Goal: Task Accomplishment & Management: Use online tool/utility

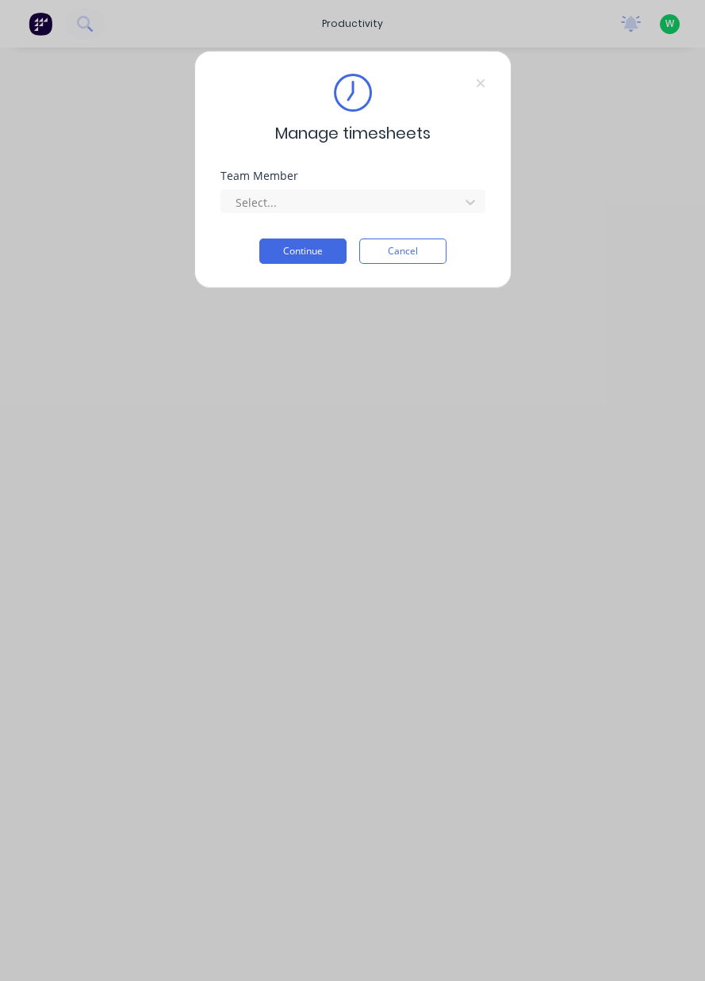
click at [415, 251] on button "Cancel" at bounding box center [402, 251] width 87 height 25
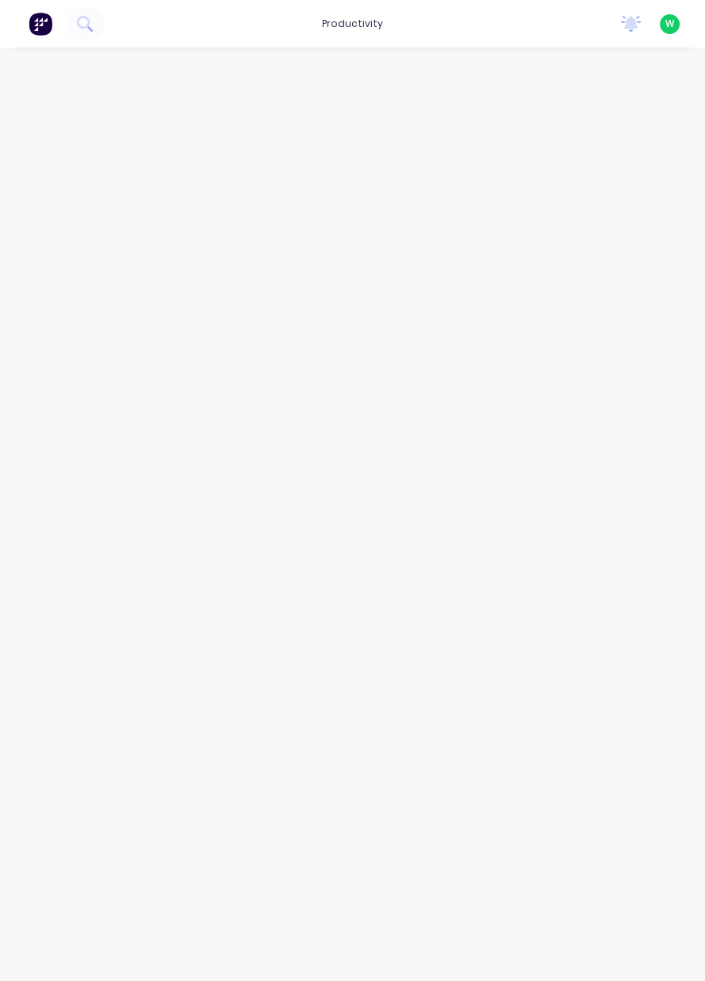
click at [362, 23] on div "productivity" at bounding box center [352, 24] width 77 height 24
click at [400, 65] on link "Workflow" at bounding box center [421, 75] width 210 height 32
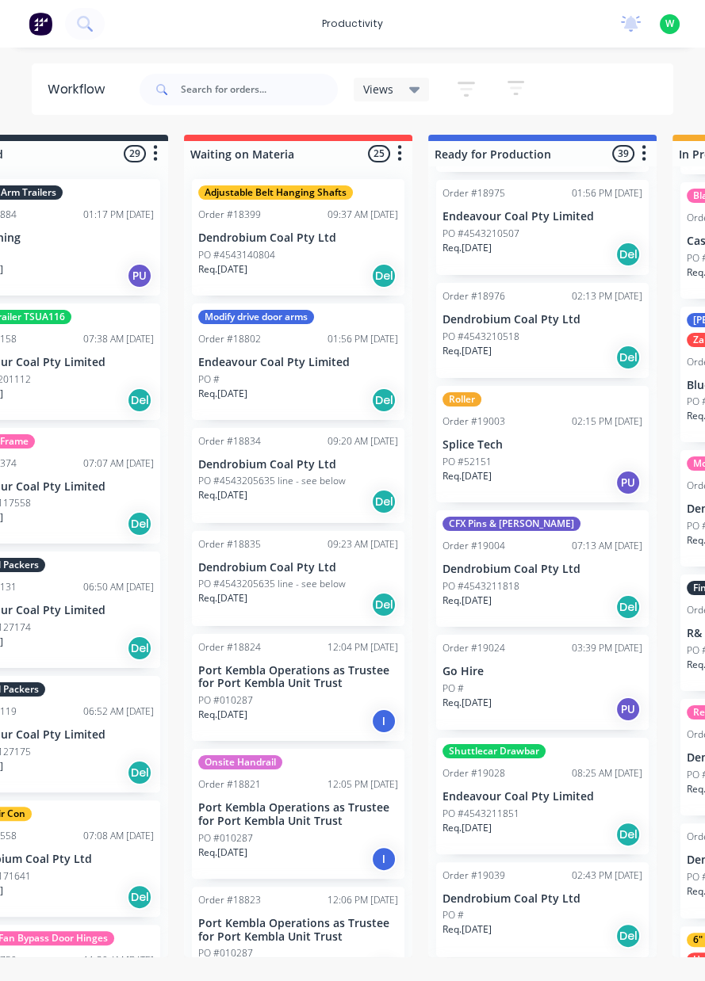
scroll to position [3735, 0]
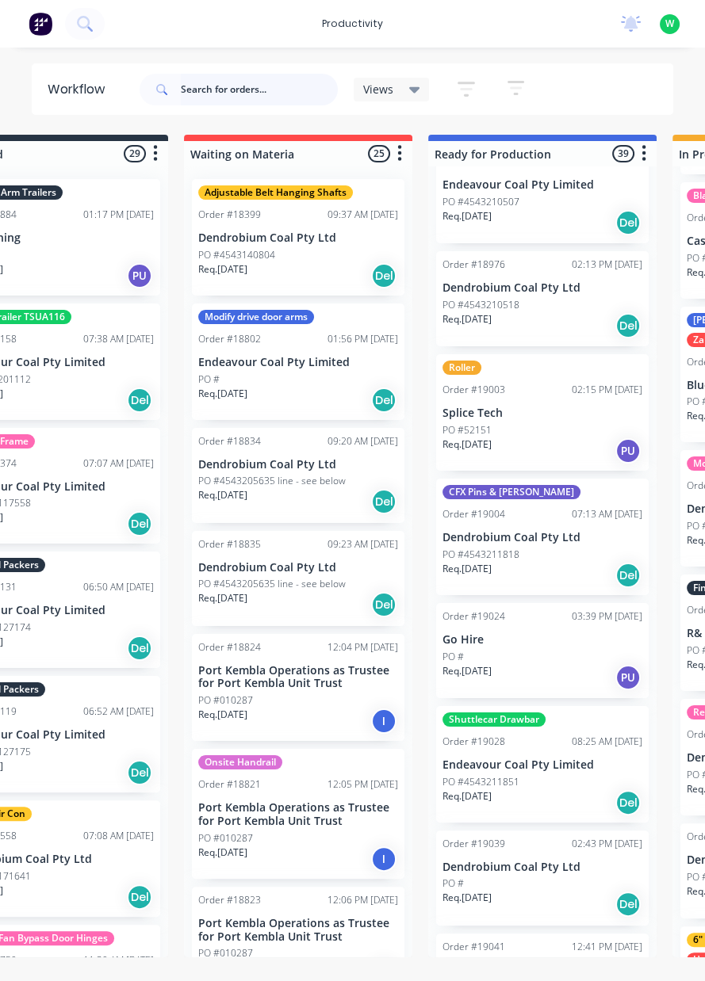
click at [243, 90] on input "text" at bounding box center [259, 90] width 157 height 32
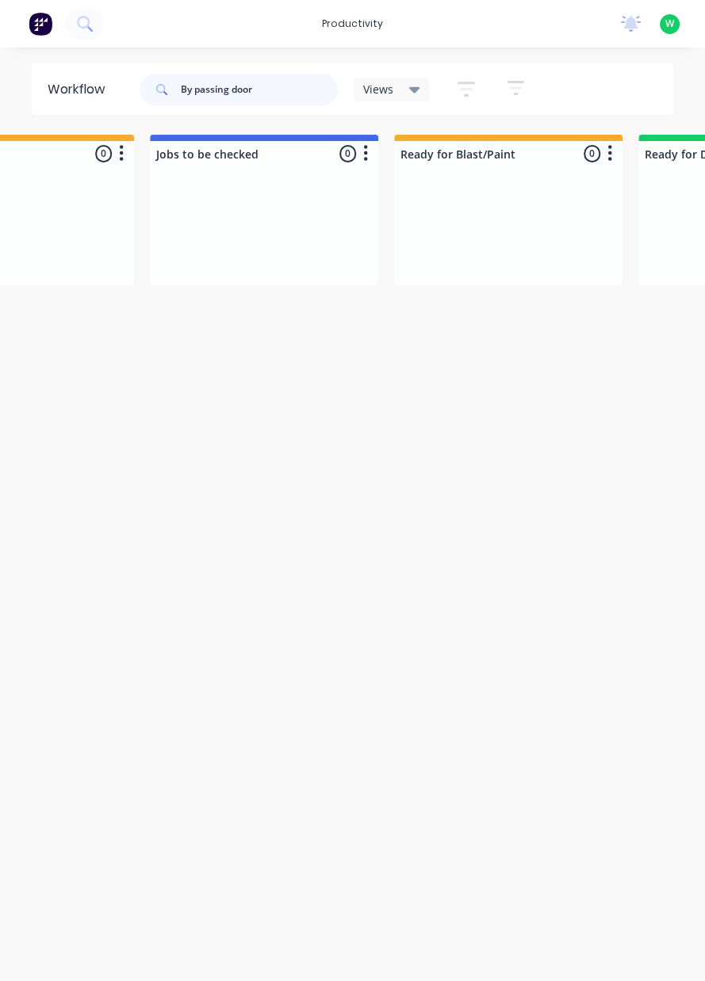
scroll to position [0, 862]
type input "By passing door hinges"
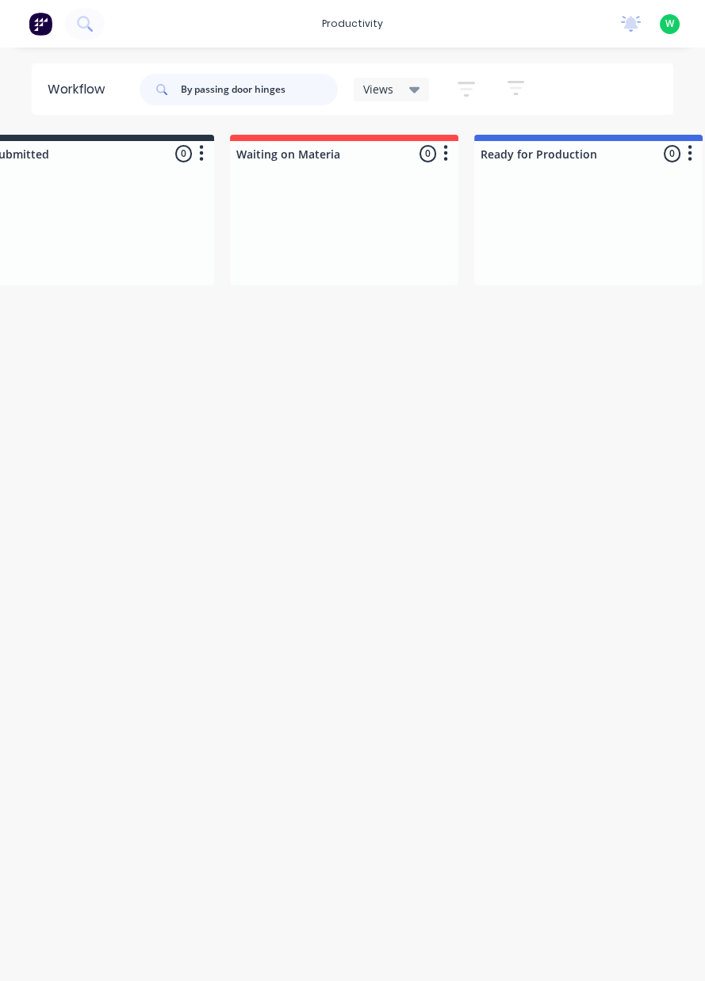
scroll to position [0, 0]
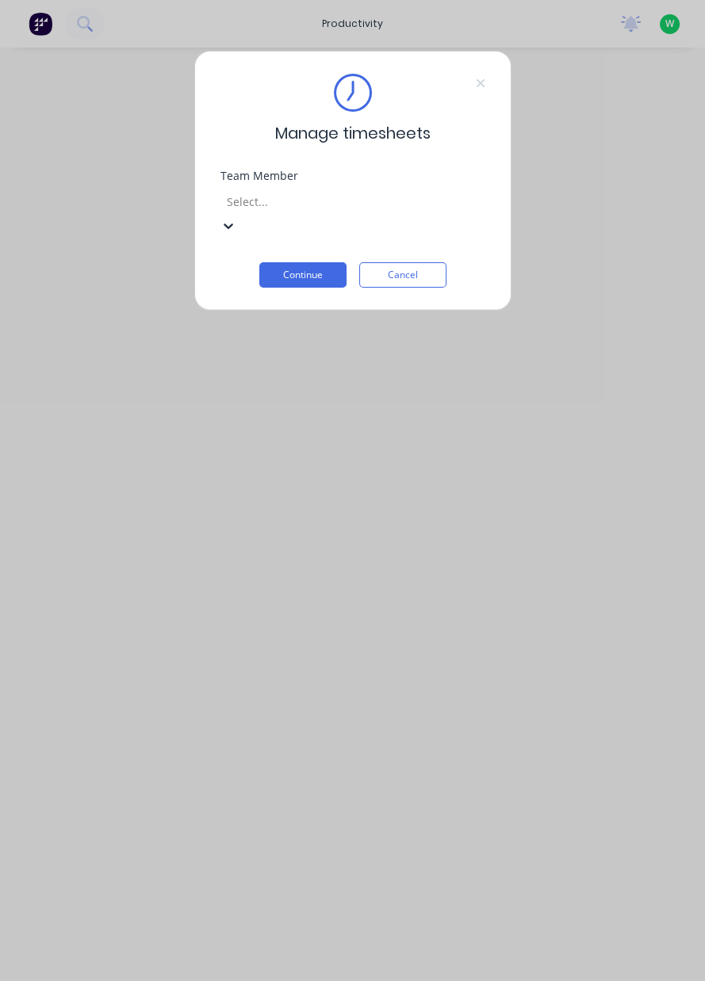
scroll to position [59, 0]
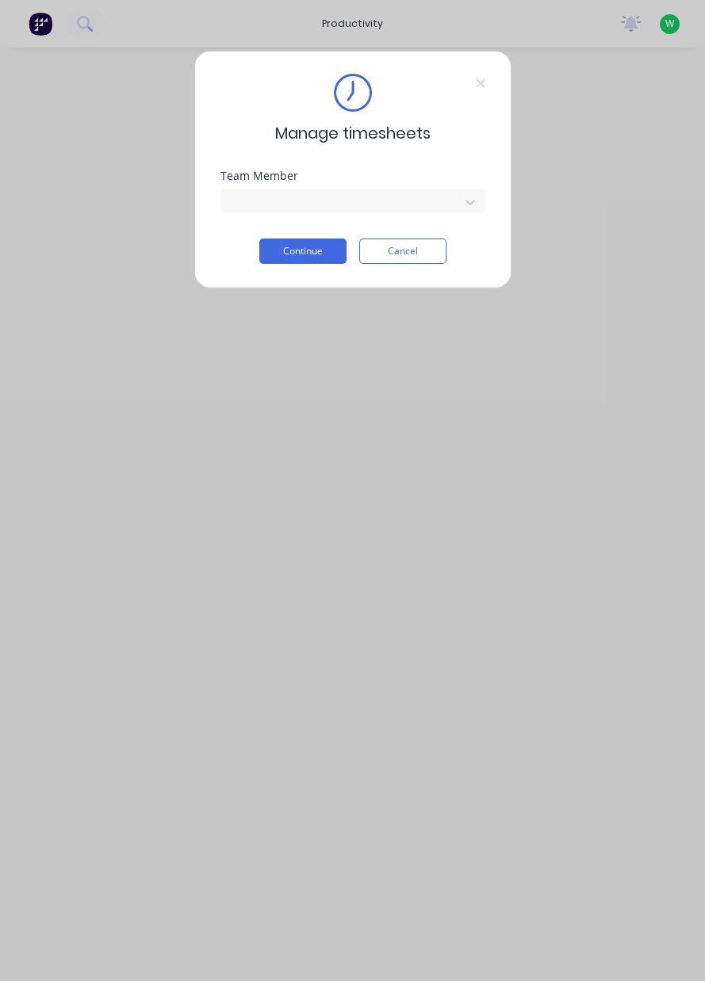
click at [303, 257] on button "Continue" at bounding box center [302, 251] width 87 height 25
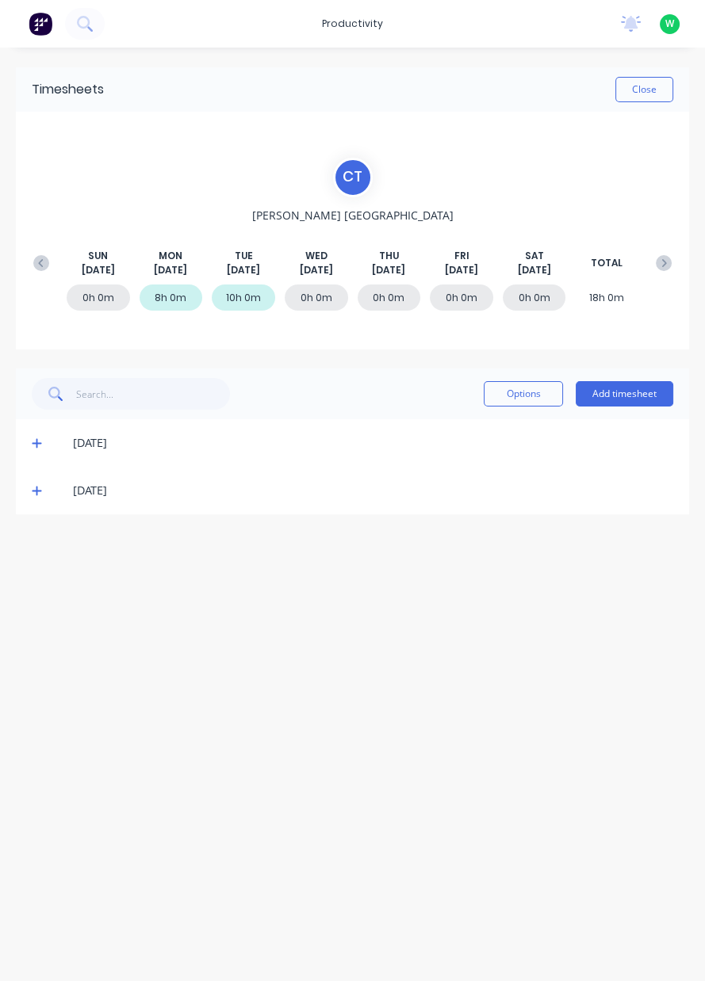
click at [35, 490] on icon at bounding box center [37, 492] width 10 height 10
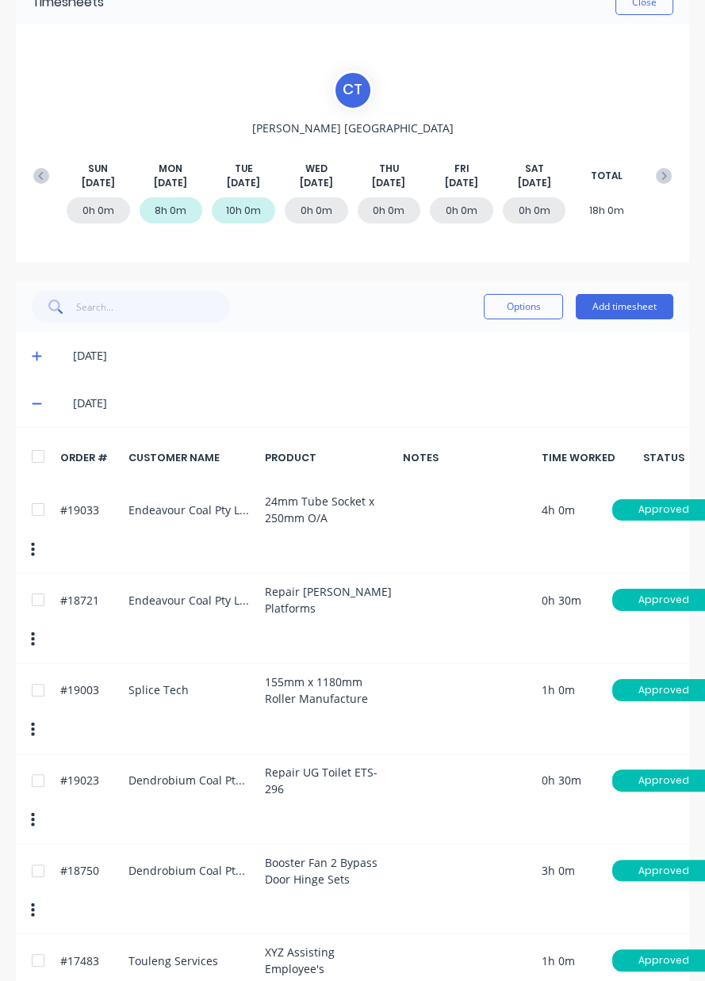
scroll to position [101, 0]
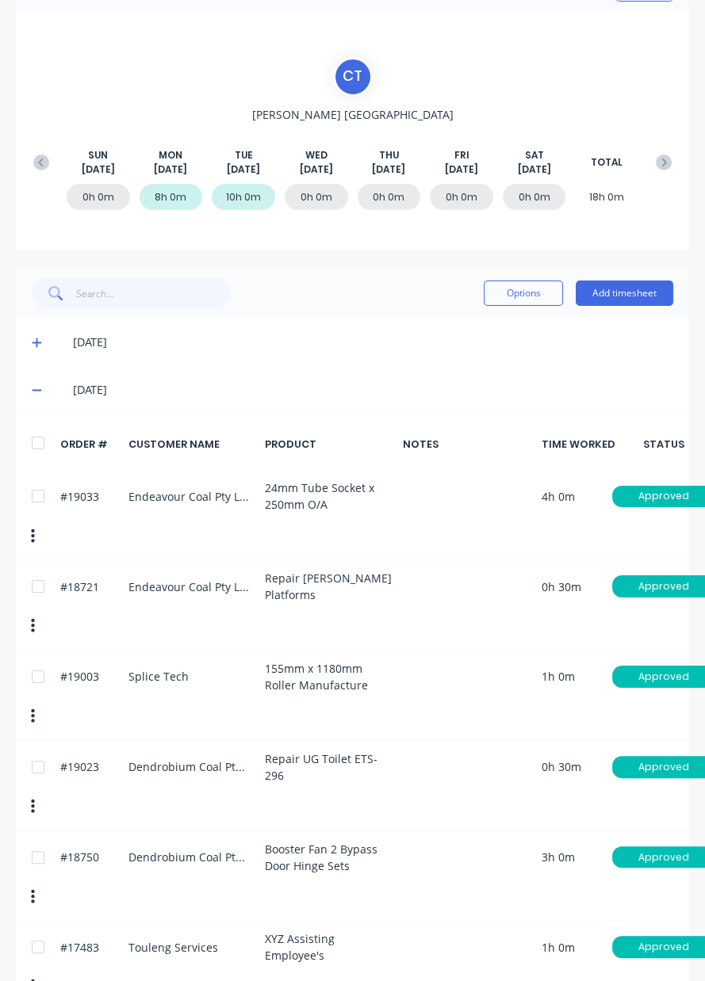
click at [642, 297] on button "Add timesheet" at bounding box center [623, 293] width 97 height 25
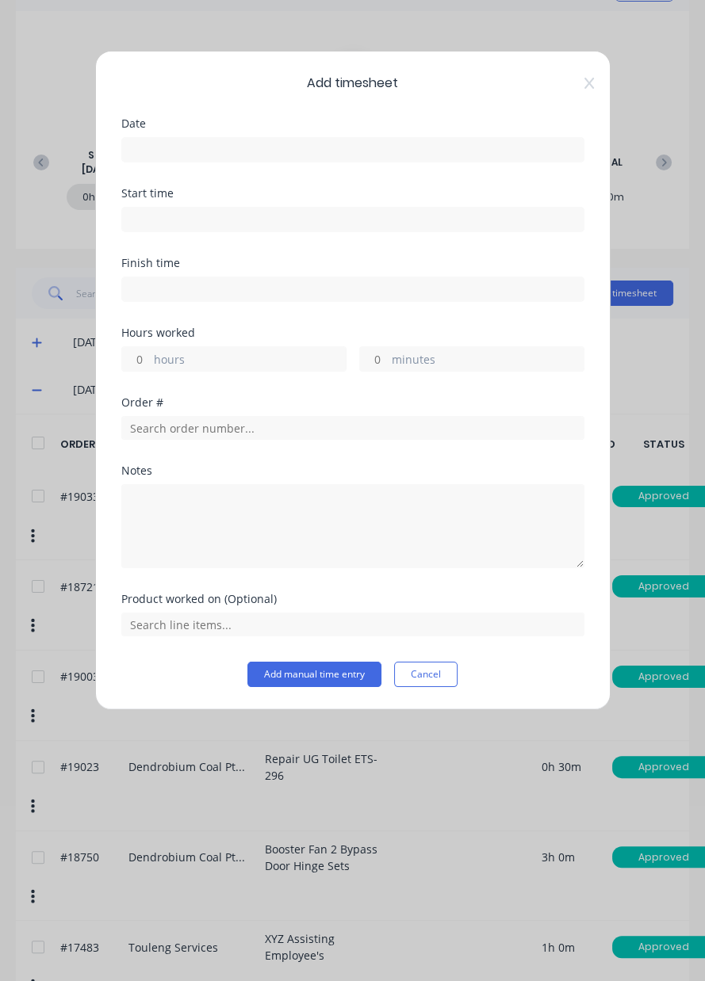
click at [588, 88] on icon at bounding box center [589, 83] width 10 height 13
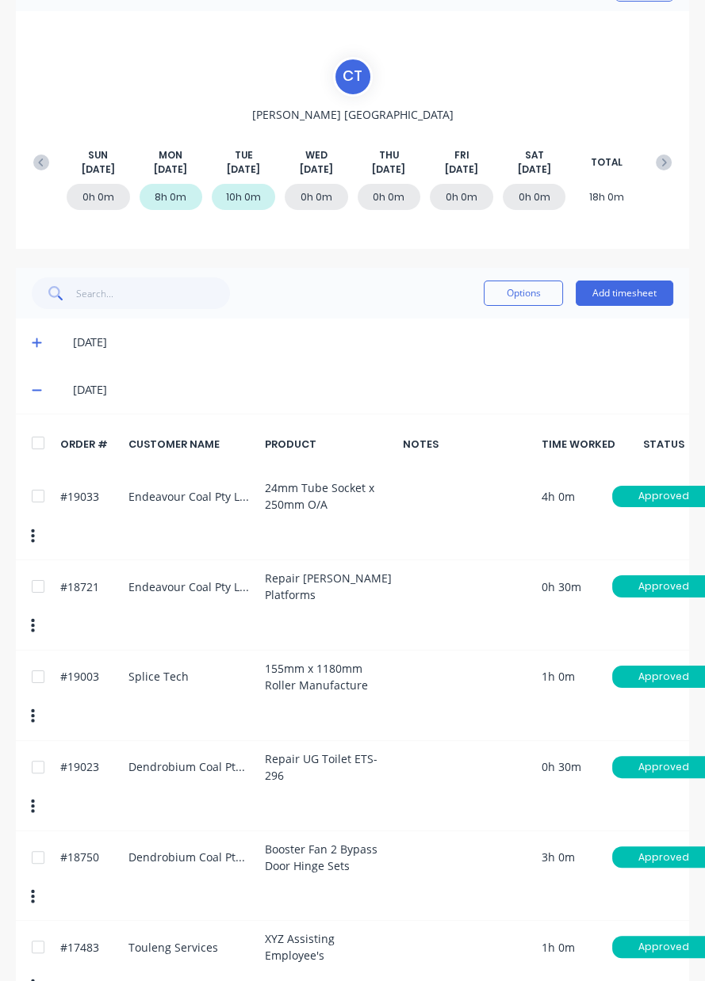
scroll to position [0, 10]
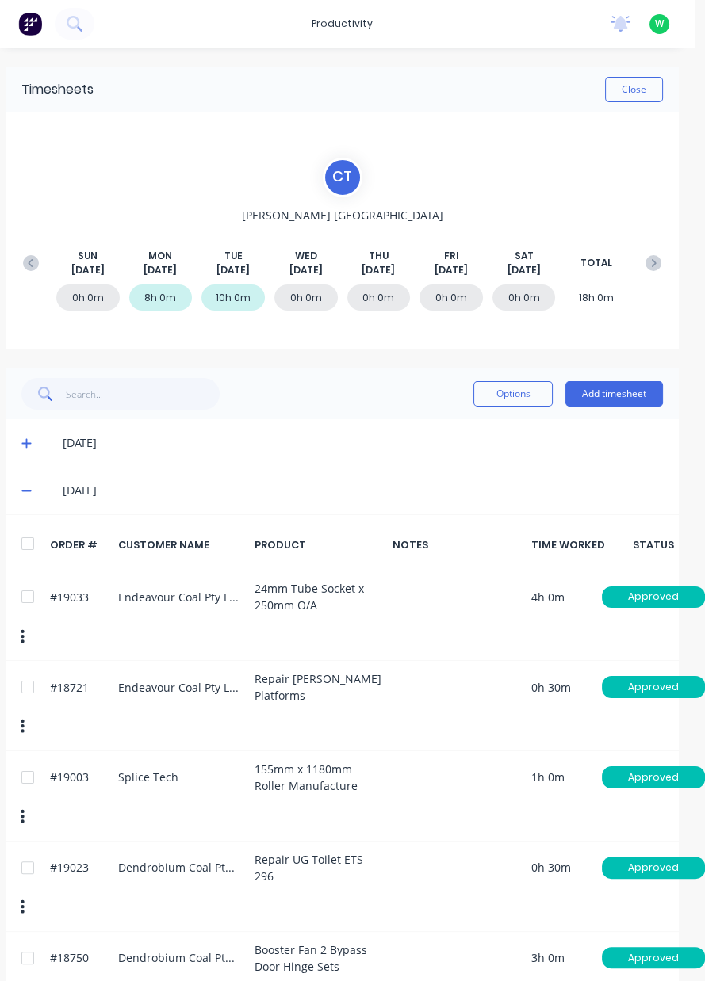
click at [644, 89] on button "Close" at bounding box center [634, 89] width 58 height 25
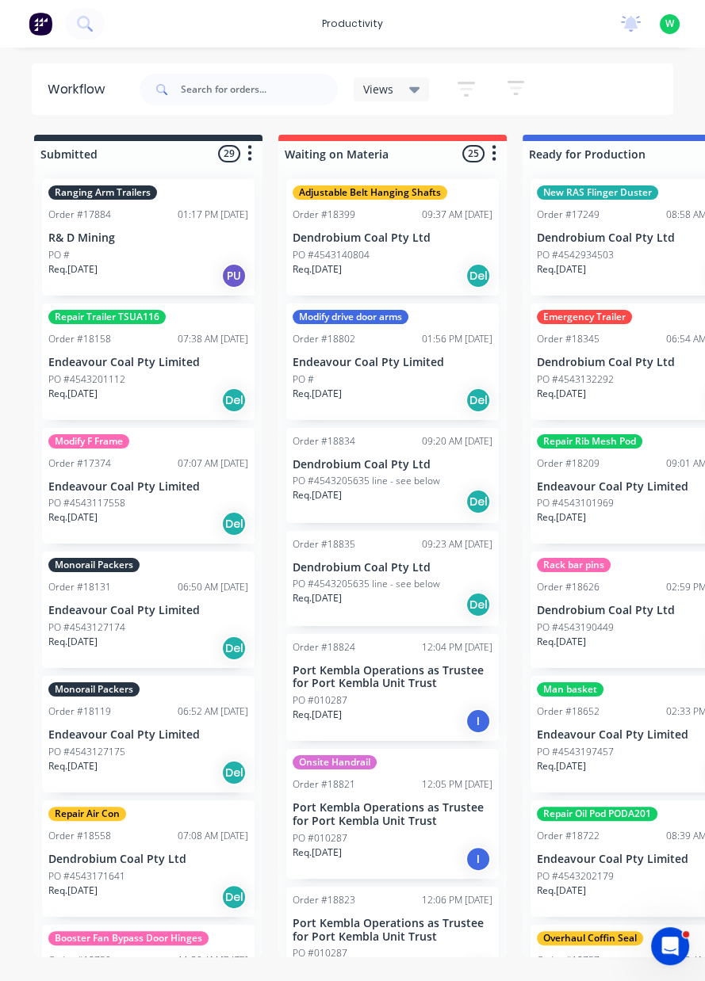
click at [362, 27] on div "productivity" at bounding box center [352, 24] width 77 height 24
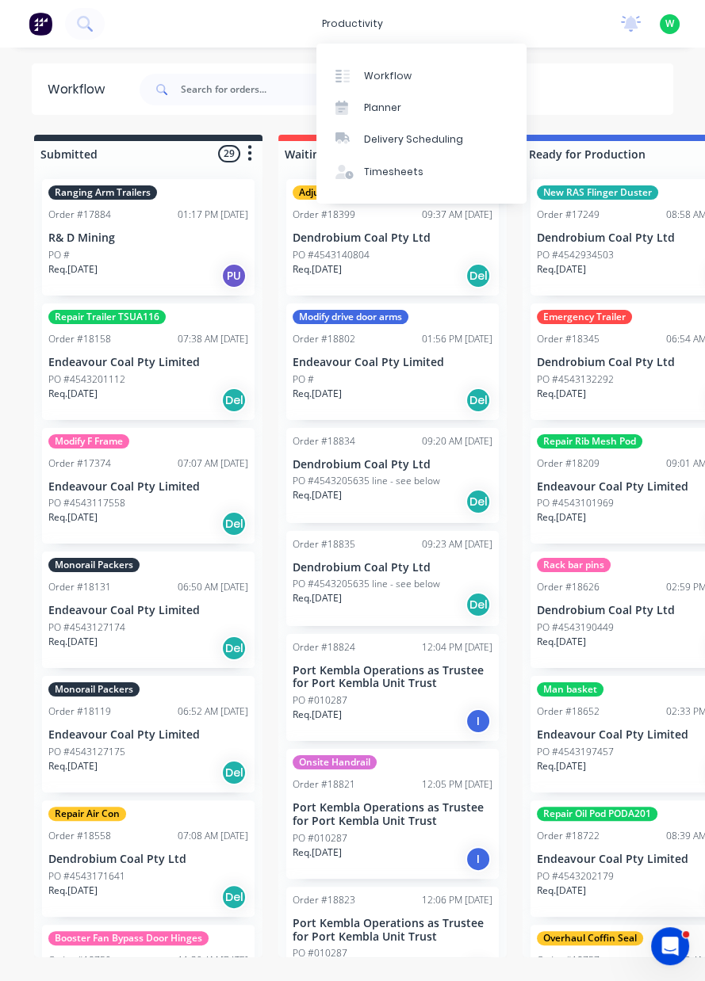
click at [398, 172] on div "Timesheets" at bounding box center [393, 172] width 59 height 14
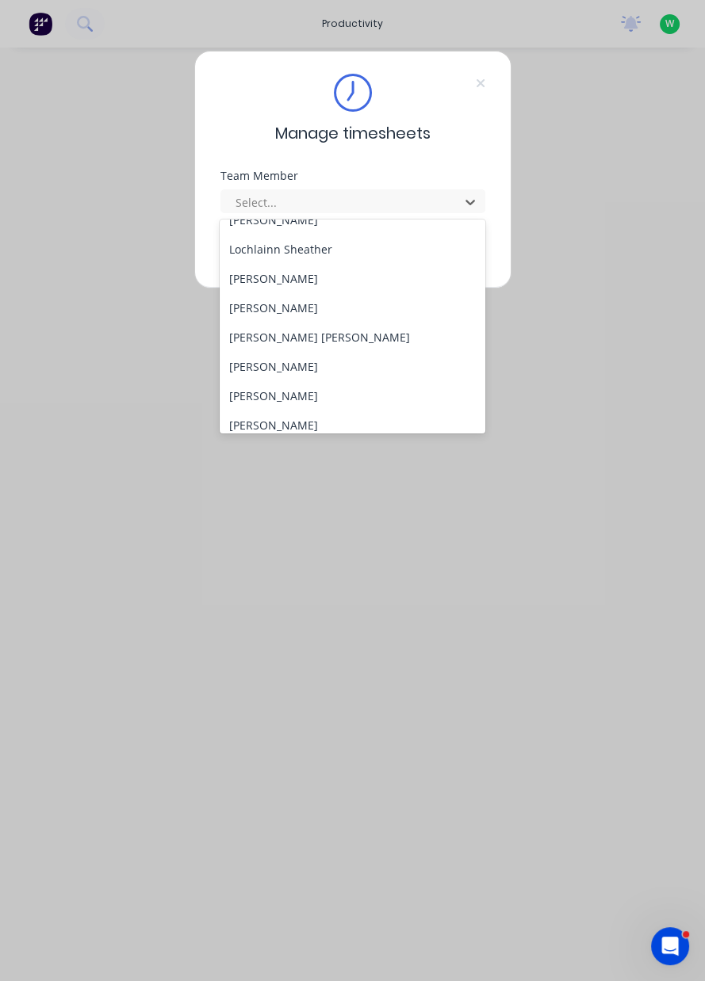
scroll to position [485, 0]
click at [293, 311] on div "[PERSON_NAME]" at bounding box center [353, 309] width 266 height 29
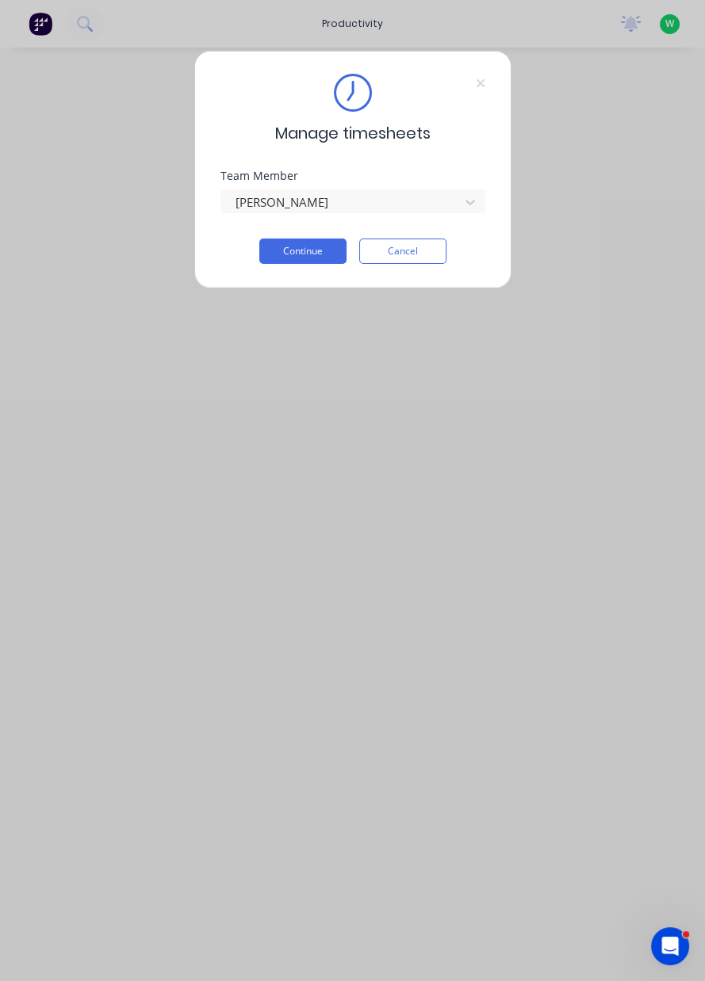
click at [310, 254] on button "Continue" at bounding box center [302, 251] width 87 height 25
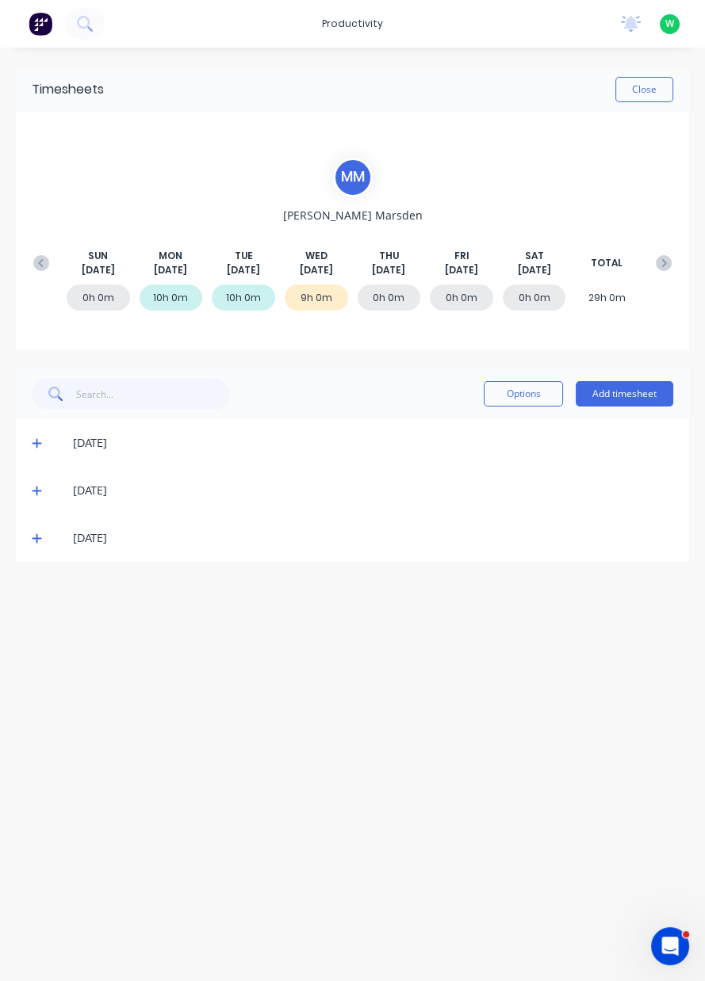
click at [36, 539] on icon at bounding box center [37, 539] width 10 height 10
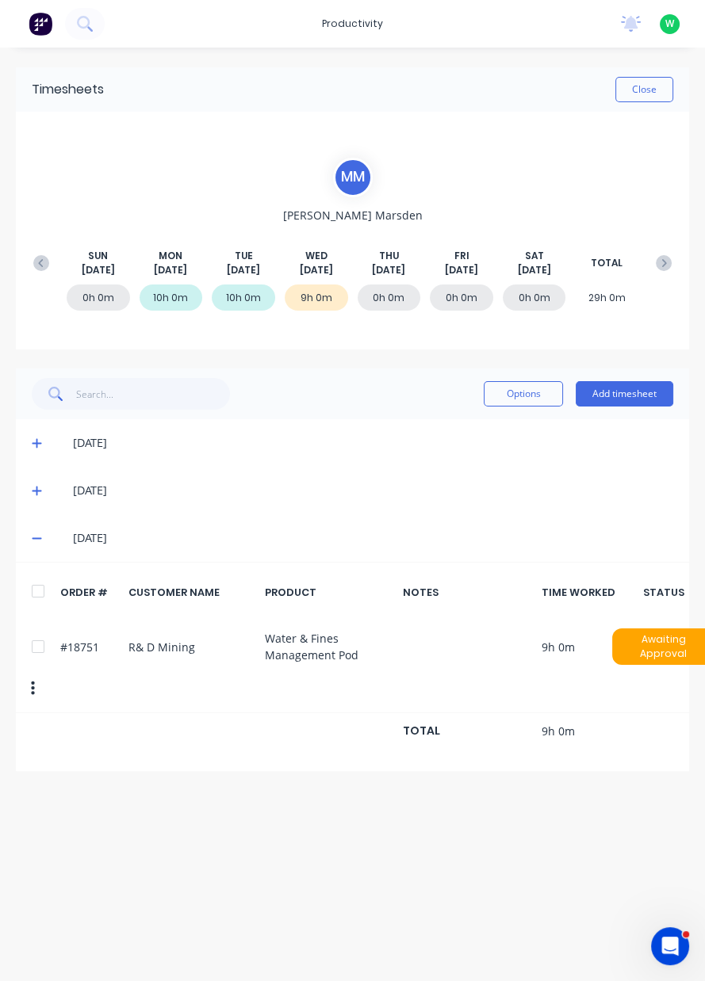
click at [643, 92] on button "Close" at bounding box center [644, 89] width 58 height 25
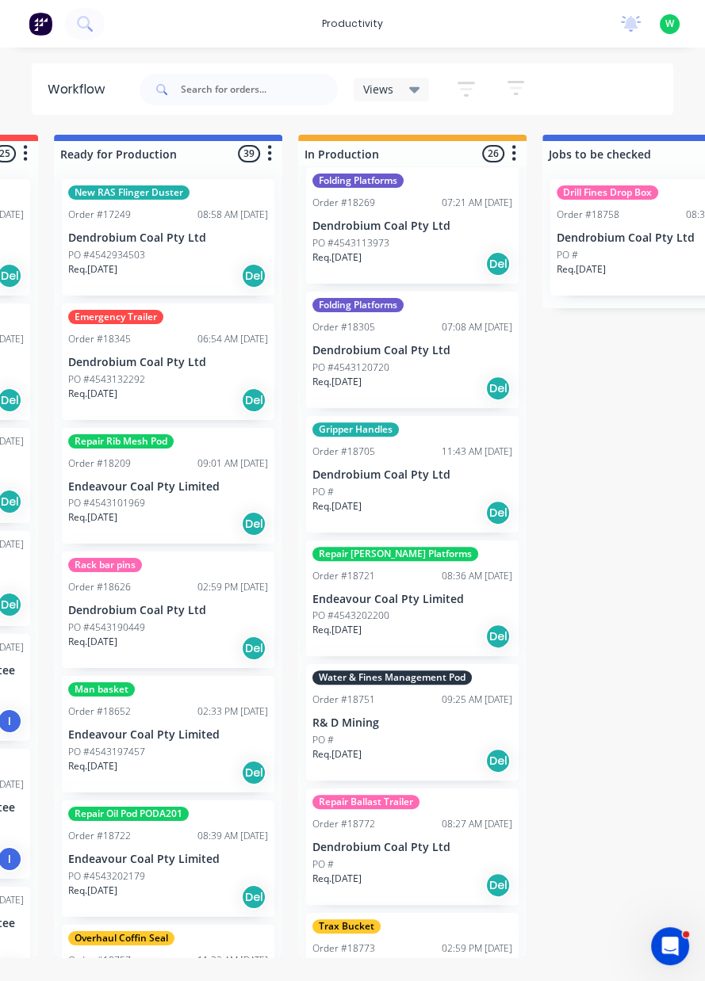
scroll to position [627, 0]
click at [361, 27] on div "productivity" at bounding box center [352, 24] width 77 height 24
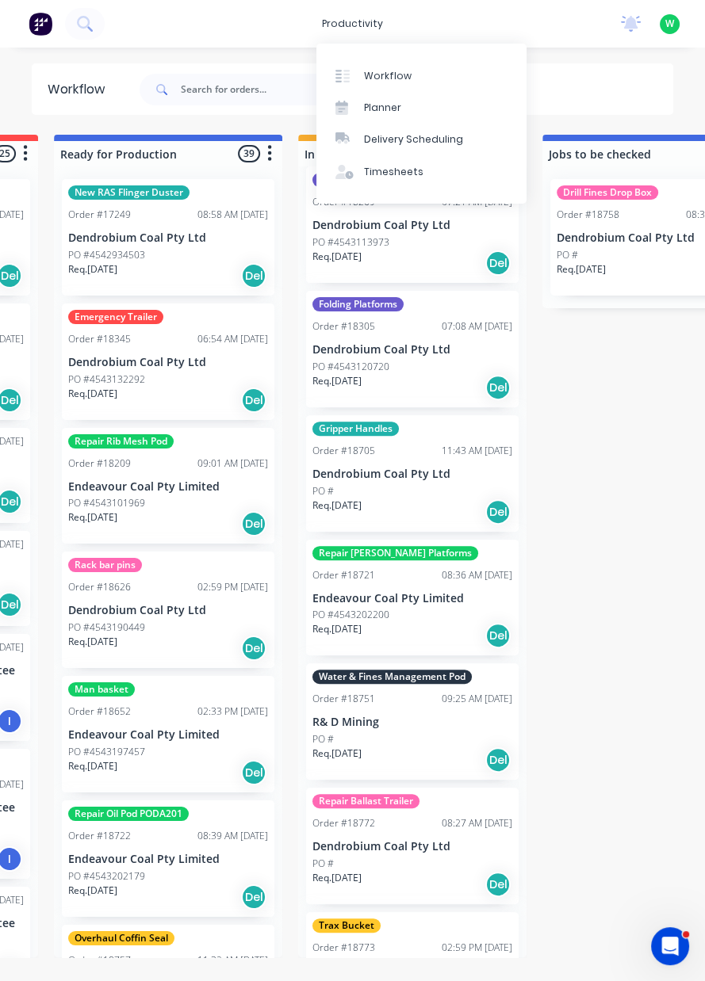
click at [407, 168] on div "Timesheets" at bounding box center [393, 172] width 59 height 14
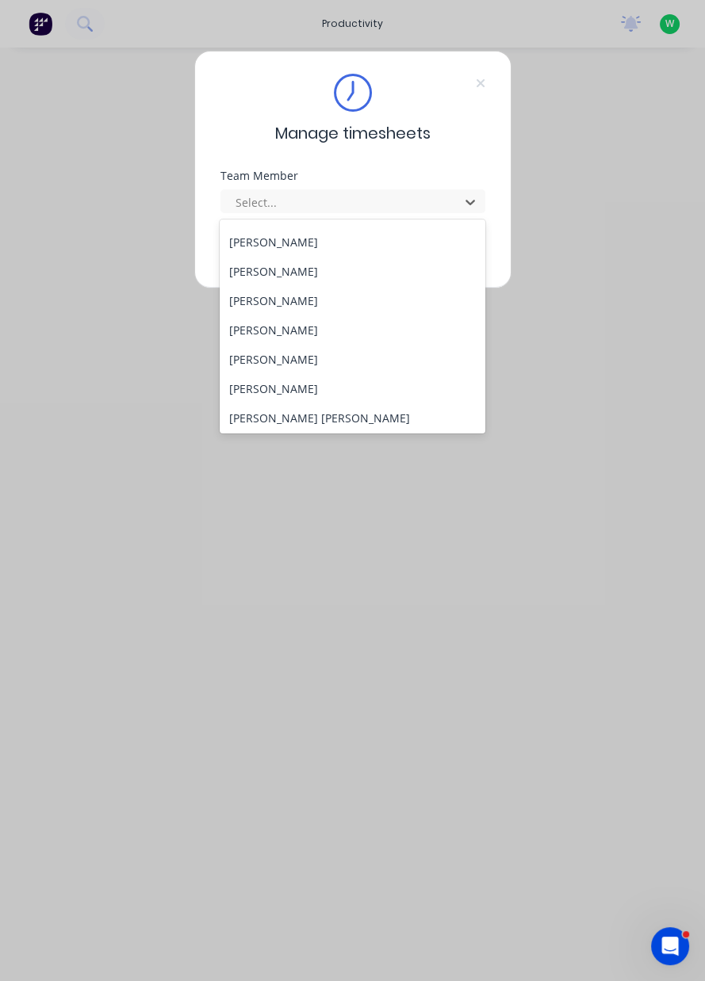
scroll to position [52, 0]
click at [315, 328] on div "[PERSON_NAME]" at bounding box center [353, 331] width 266 height 29
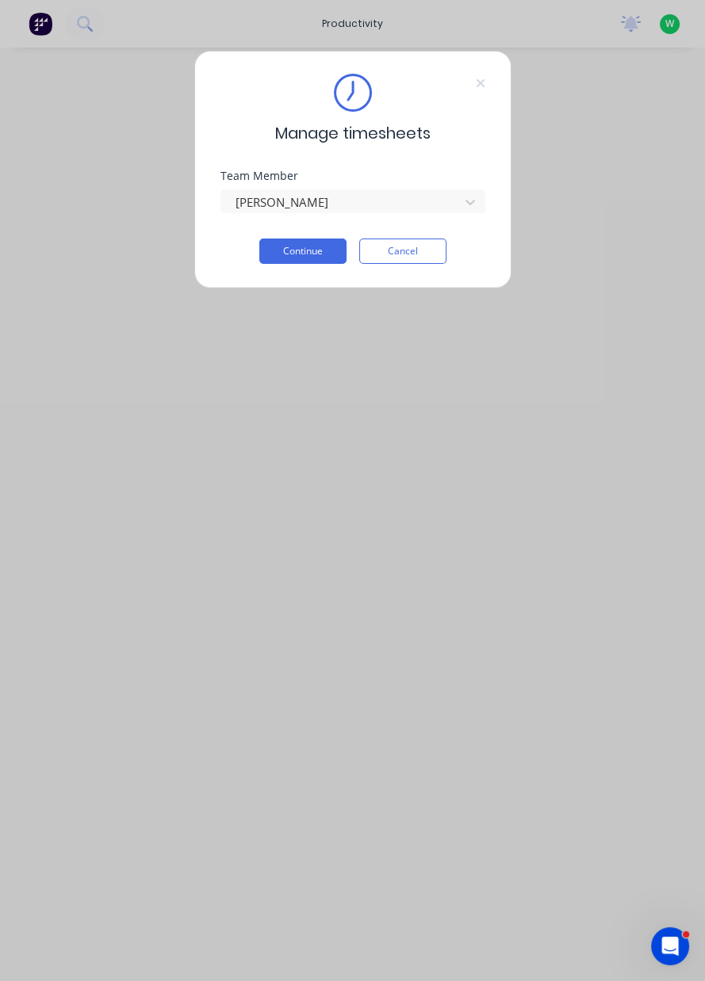
click at [312, 246] on button "Continue" at bounding box center [302, 251] width 87 height 25
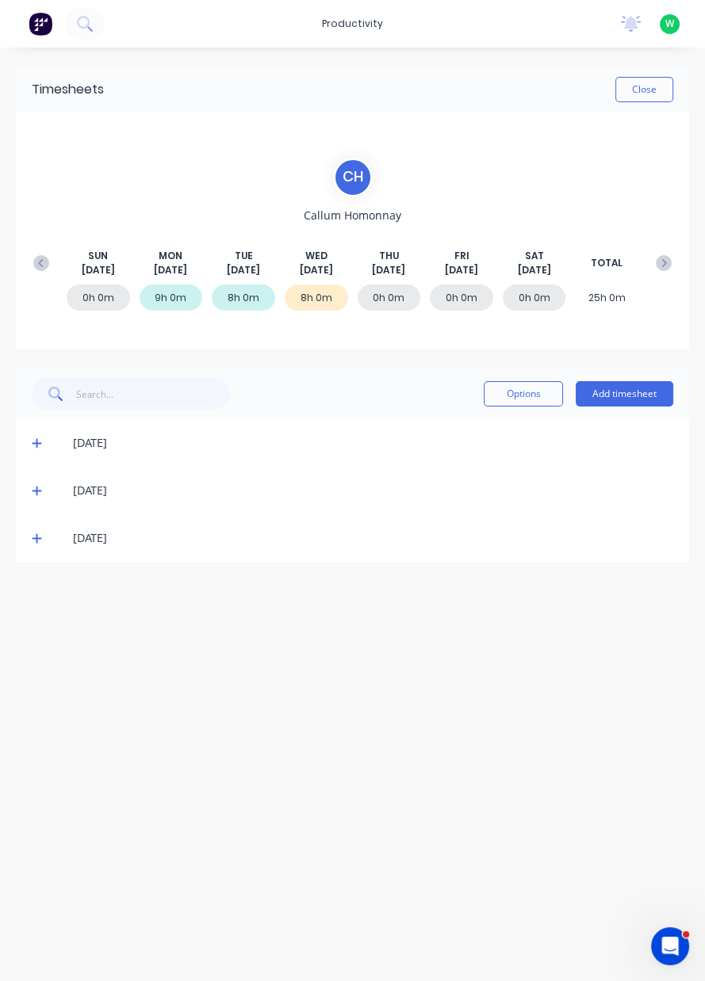
click at [35, 537] on icon at bounding box center [37, 538] width 10 height 11
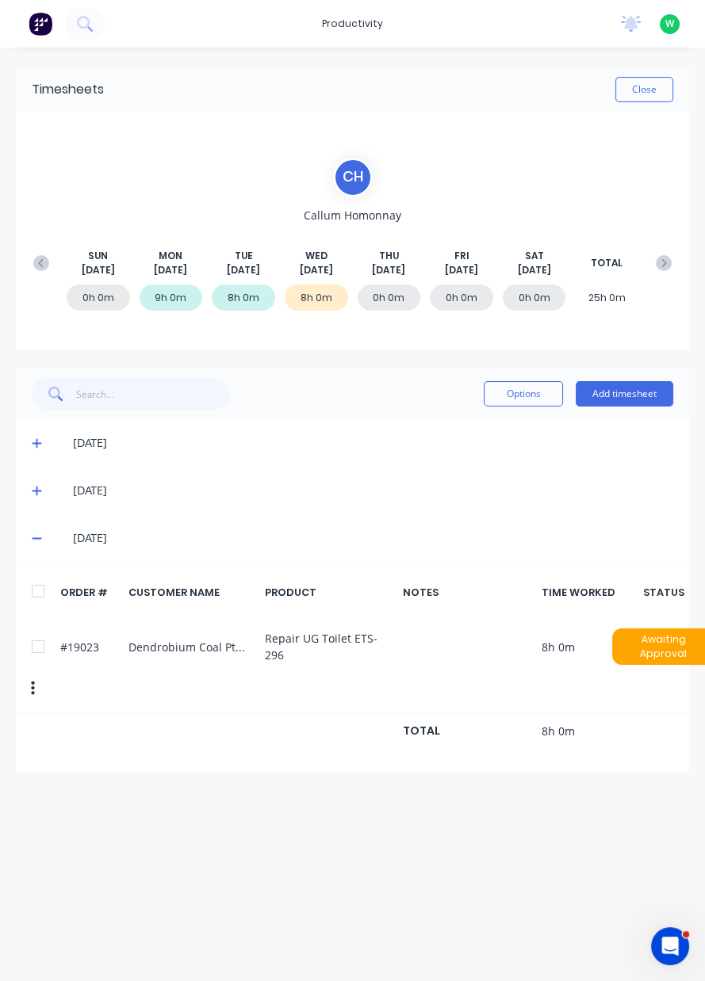
click at [644, 95] on button "Close" at bounding box center [644, 89] width 58 height 25
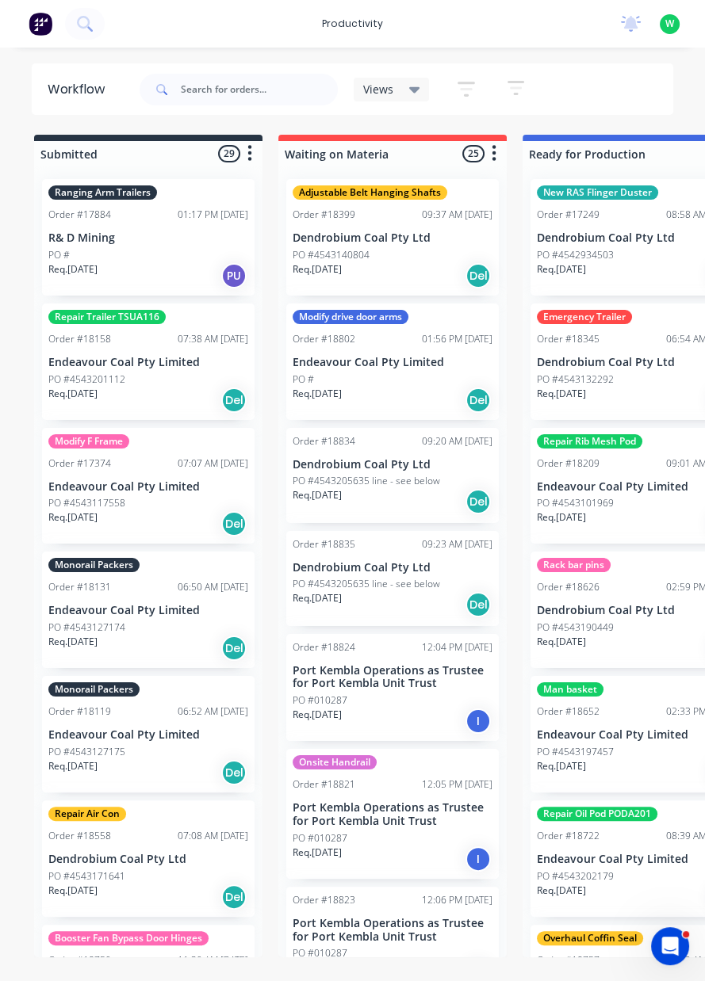
click at [369, 29] on div "productivity" at bounding box center [352, 24] width 77 height 24
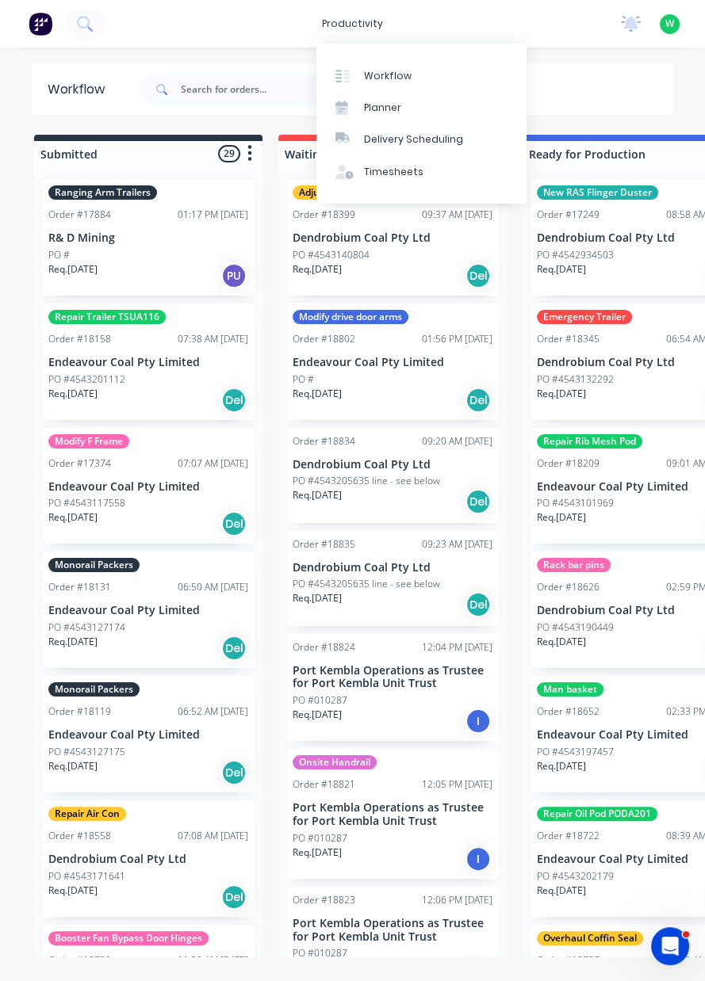
click at [403, 175] on div "Timesheets" at bounding box center [393, 172] width 59 height 14
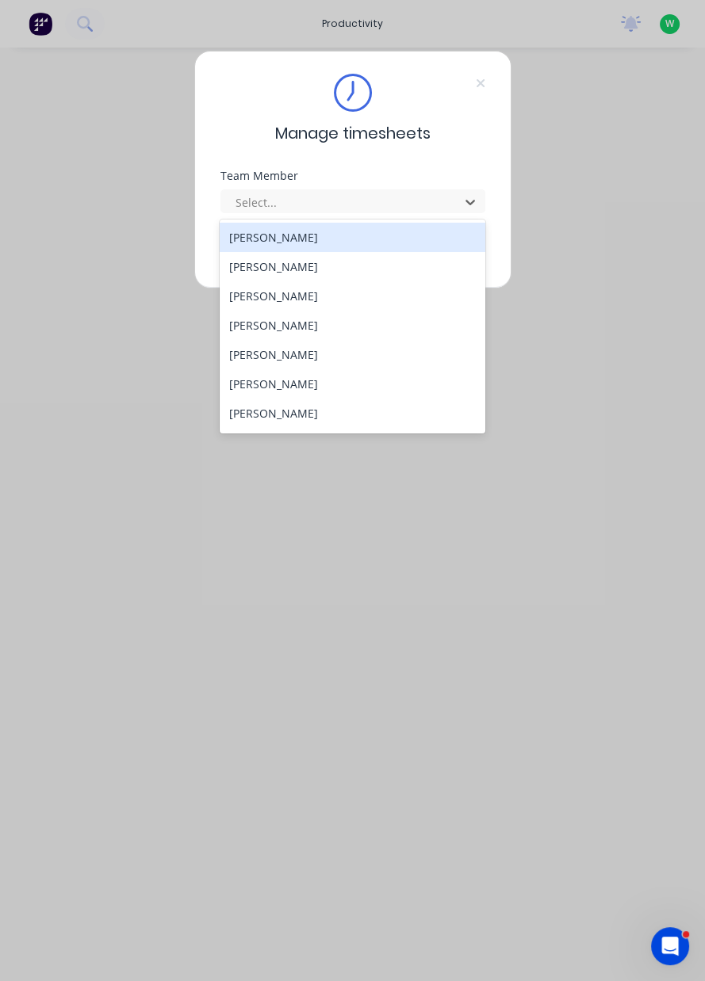
click at [353, 239] on div "[PERSON_NAME]" at bounding box center [353, 237] width 266 height 29
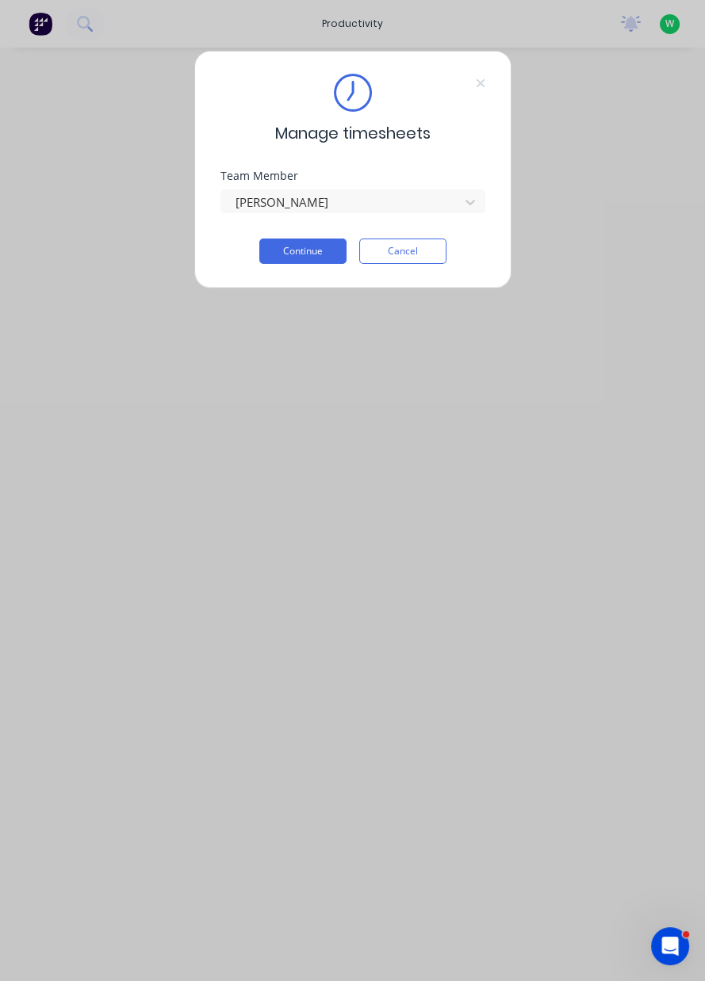
click at [310, 248] on button "Continue" at bounding box center [302, 251] width 87 height 25
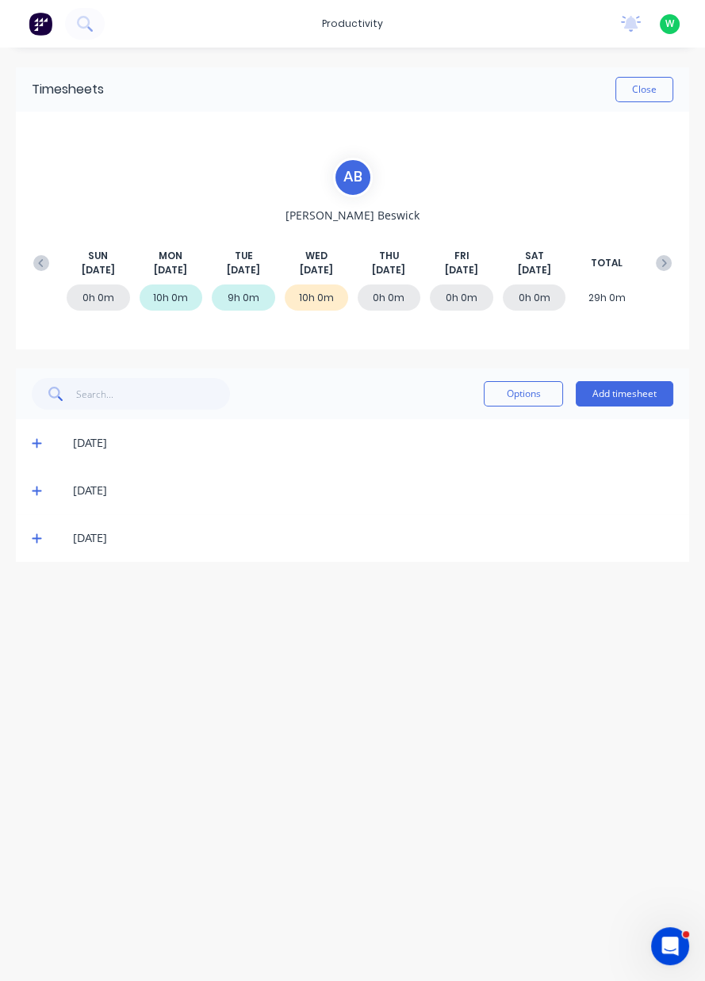
click at [32, 537] on icon at bounding box center [37, 538] width 10 height 11
